Goal: Find contact information: Obtain details needed to contact an individual or organization

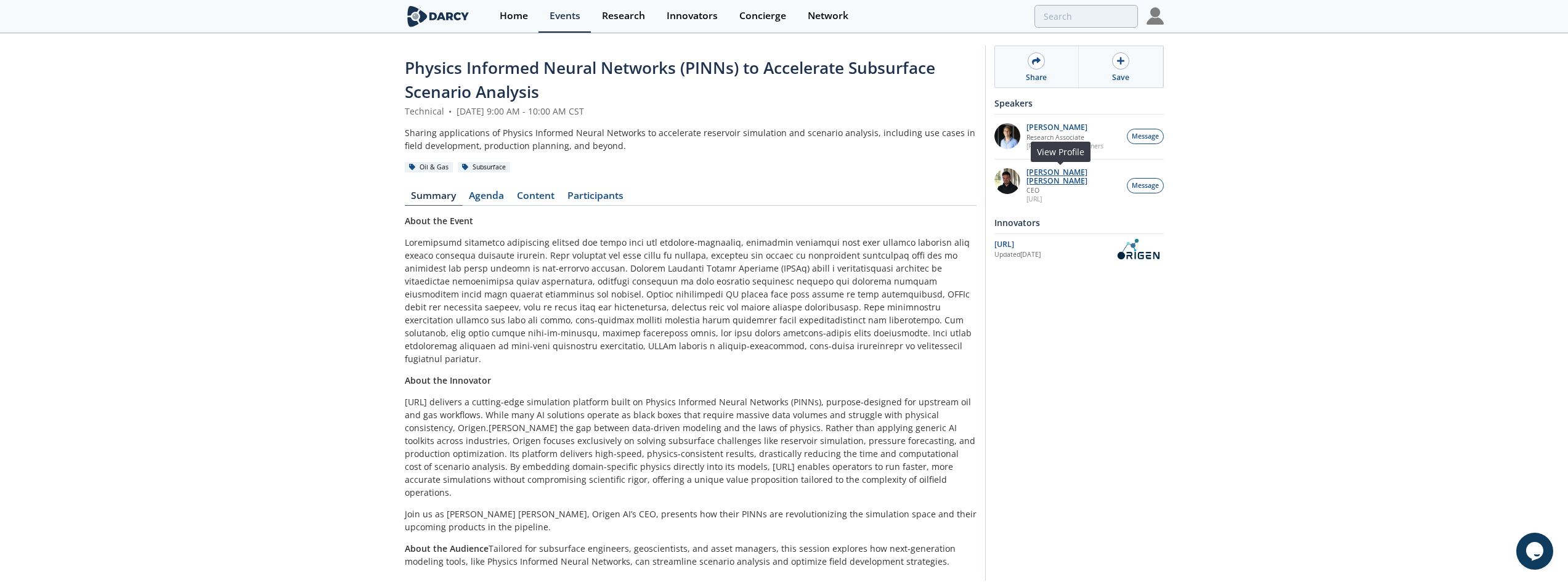
click at [1055, 169] on p "[PERSON_NAME] [PERSON_NAME]" at bounding box center [1073, 176] width 94 height 17
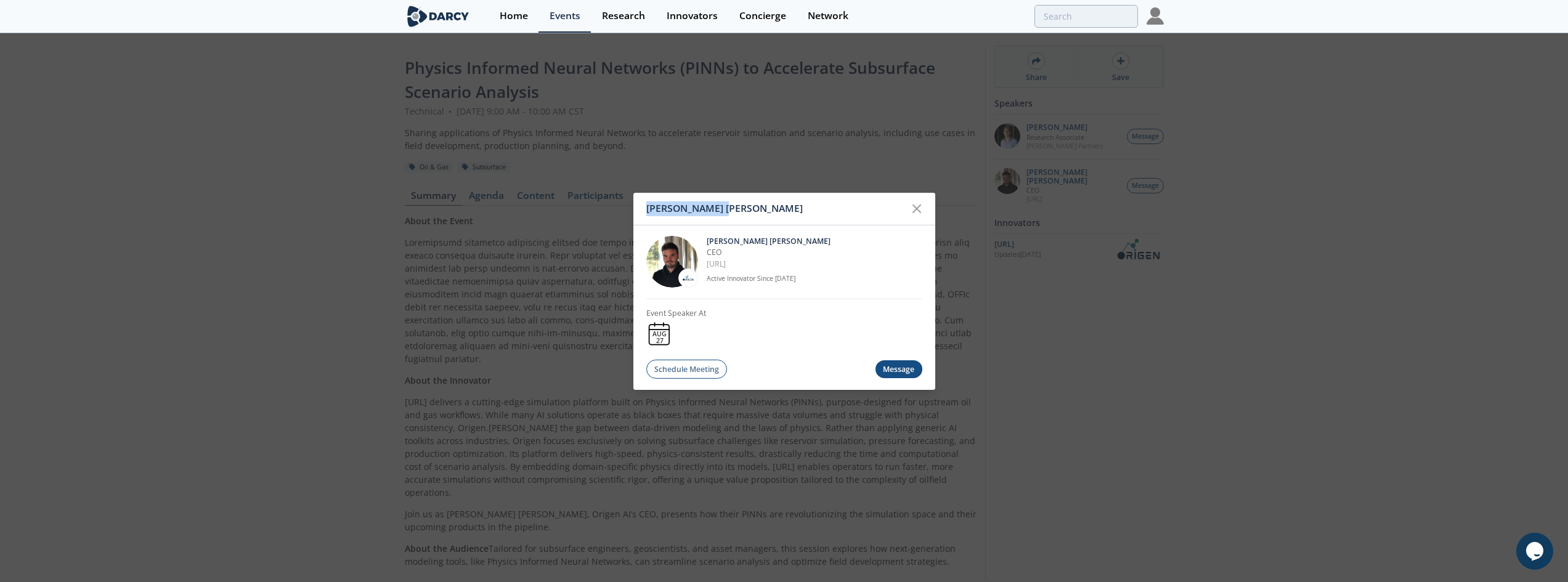
drag, startPoint x: 724, startPoint y: 209, endPoint x: 647, endPoint y: 210, distance: 77.0
click at [647, 210] on div "[PERSON_NAME] [PERSON_NAME]" at bounding box center [776, 209] width 259 height 24
copy div "[PERSON_NAME]"
drag, startPoint x: 746, startPoint y: 262, endPoint x: 705, endPoint y: 263, distance: 41.0
click at [705, 263] on div "[PERSON_NAME] [PERSON_NAME] CEO [URL] Active Innovator Since [DATE]" at bounding box center [784, 262] width 276 height 74
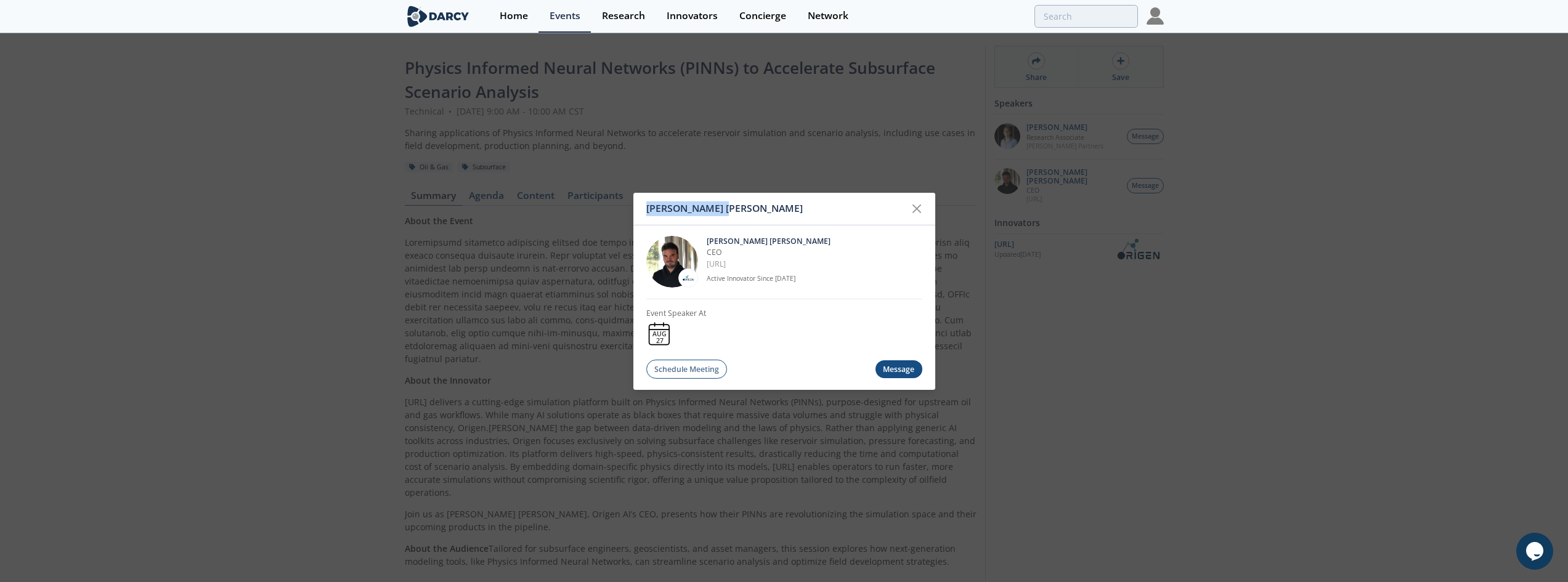
copy link "[URL]"
drag, startPoint x: 800, startPoint y: 242, endPoint x: 707, endPoint y: 246, distance: 93.1
click at [707, 246] on p "[PERSON_NAME] [PERSON_NAME]" at bounding box center [815, 241] width 216 height 11
copy p "[PERSON_NAME] [PERSON_NAME]"
drag, startPoint x: 750, startPoint y: 264, endPoint x: 705, endPoint y: 250, distance: 47.1
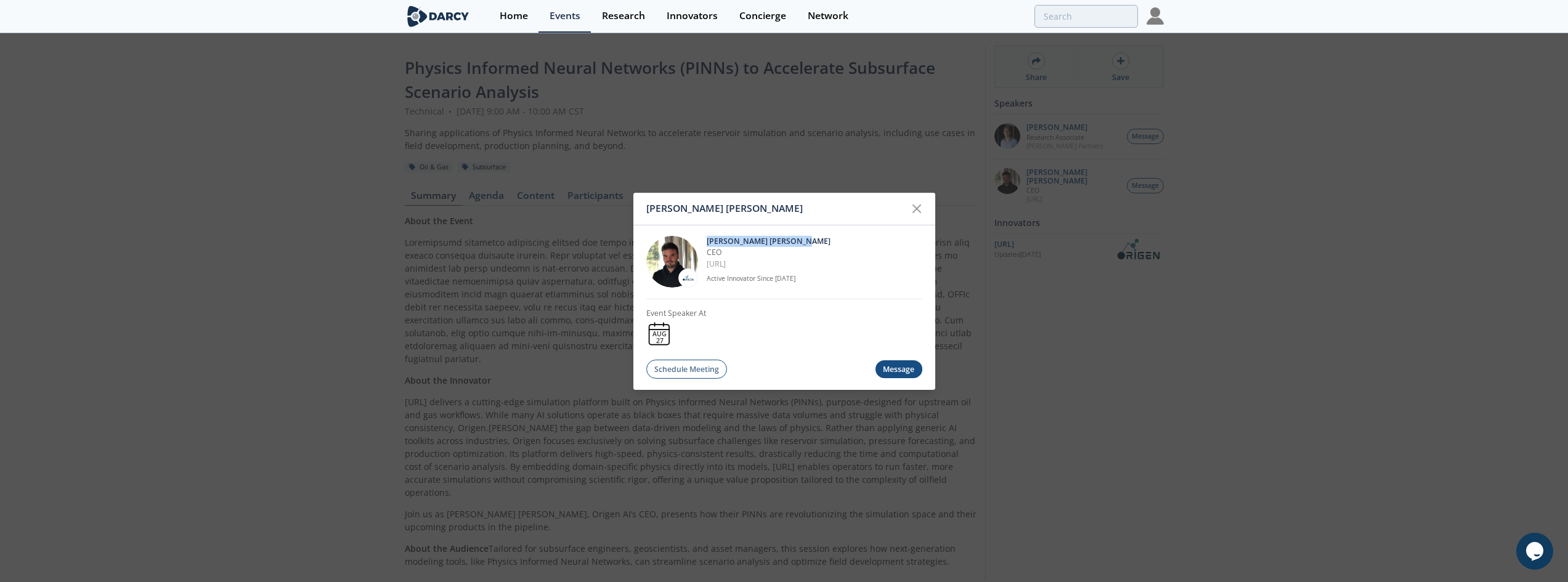
click at [705, 250] on div "[PERSON_NAME] [PERSON_NAME] CEO [URL] Active Innovator Since [DATE]" at bounding box center [784, 262] width 276 height 74
copy div "CEO [URL]"
